Goal: Navigation & Orientation: Find specific page/section

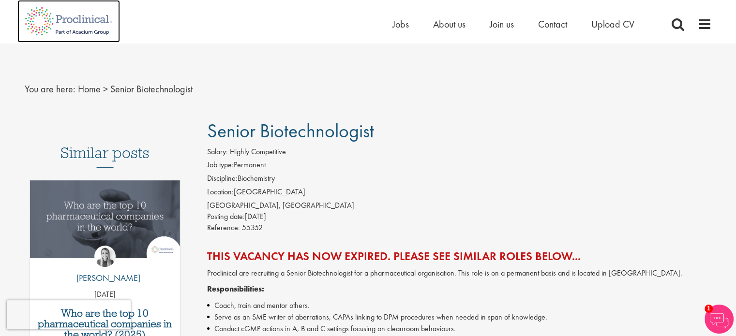
click at [74, 17] on img at bounding box center [68, 21] width 103 height 43
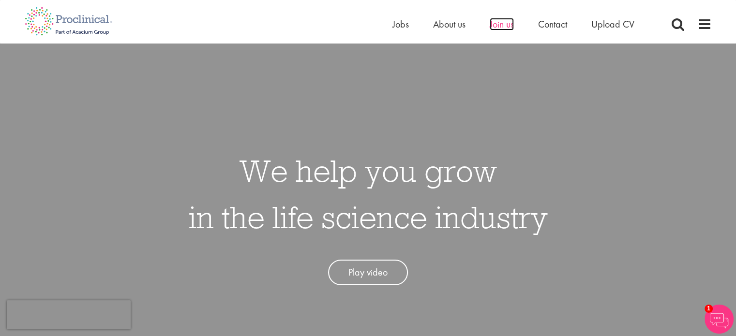
click at [505, 25] on span "Join us" at bounding box center [501, 24] width 24 height 13
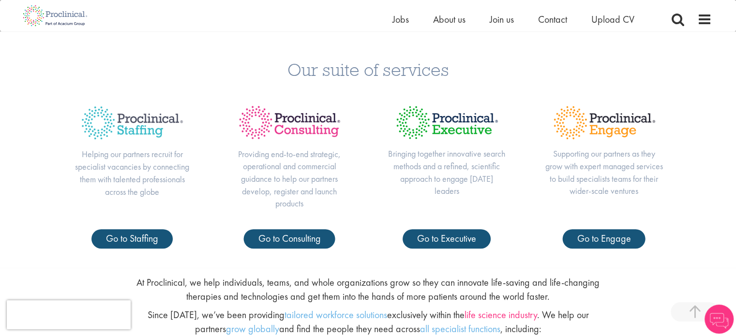
scroll to position [435, 0]
